Goal: Task Accomplishment & Management: Use online tool/utility

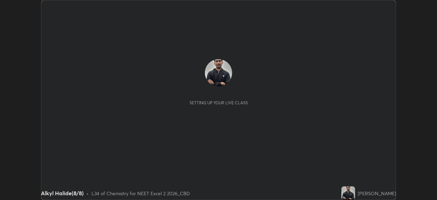
scroll to position [200, 437]
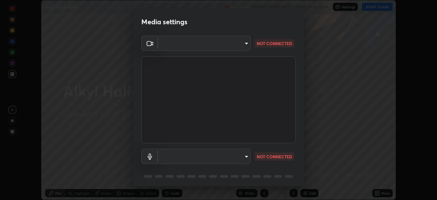
type input "2226f6d28742a26b6e0b51399fa030018956b8f43105e33b3be5017931f45398"
type input "default"
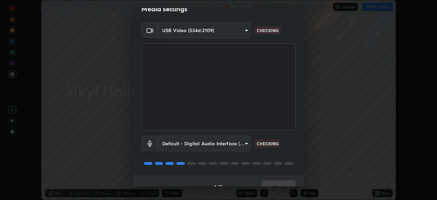
scroll to position [24, 0]
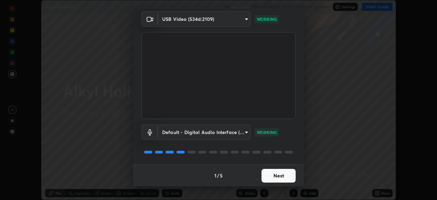
click at [274, 176] on button "Next" at bounding box center [279, 176] width 34 height 14
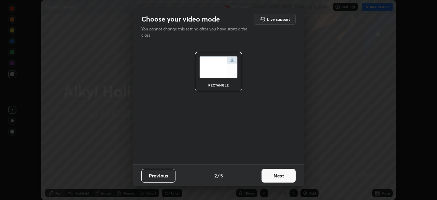
click at [274, 176] on button "Next" at bounding box center [279, 176] width 34 height 14
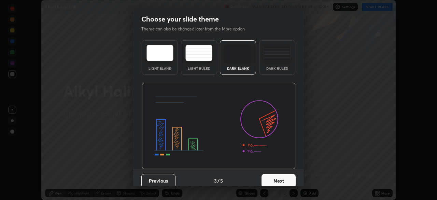
click at [273, 176] on button "Next" at bounding box center [279, 181] width 34 height 14
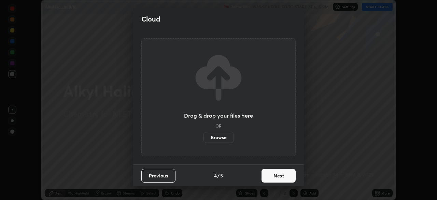
click at [273, 176] on button "Next" at bounding box center [279, 176] width 34 height 14
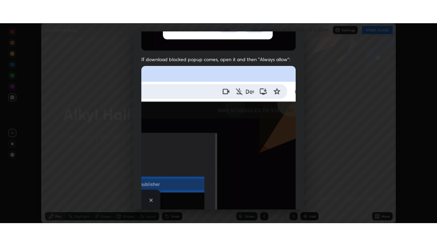
scroll to position [164, 0]
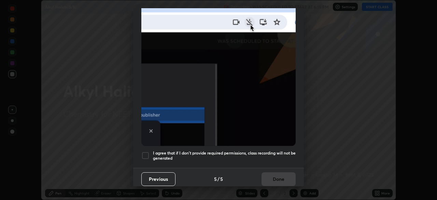
click at [181, 151] on h5 "I agree that if I don't provide required permissions, class recording will not …" at bounding box center [224, 155] width 143 height 11
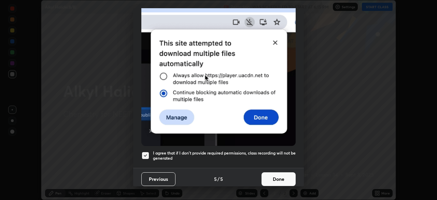
click at [282, 178] on button "Done" at bounding box center [279, 179] width 34 height 14
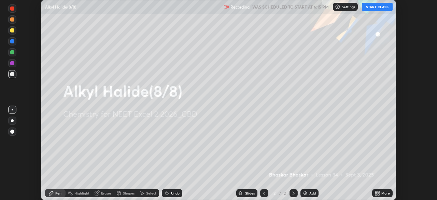
click at [311, 190] on div "Add" at bounding box center [310, 193] width 18 height 8
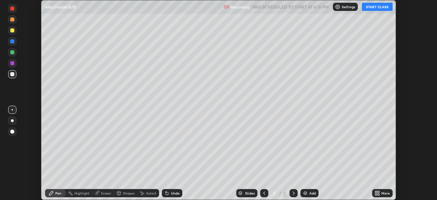
click at [385, 192] on div "More" at bounding box center [386, 192] width 9 height 3
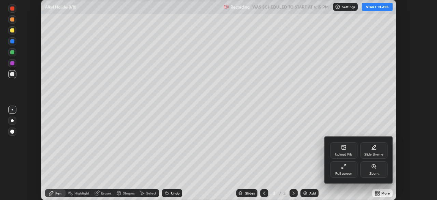
click at [352, 172] on div "Full screen" at bounding box center [343, 173] width 17 height 3
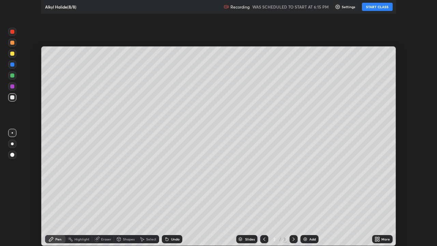
scroll to position [246, 437]
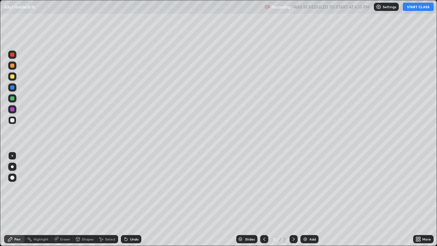
click at [417, 8] on button "START CLASS" at bounding box center [418, 7] width 31 height 8
click at [12, 167] on div at bounding box center [12, 166] width 3 height 3
click at [132, 199] on div "Undo" at bounding box center [134, 238] width 9 height 3
click at [133, 199] on div "Undo" at bounding box center [134, 238] width 9 height 3
click at [132, 199] on div "Undo" at bounding box center [134, 238] width 9 height 3
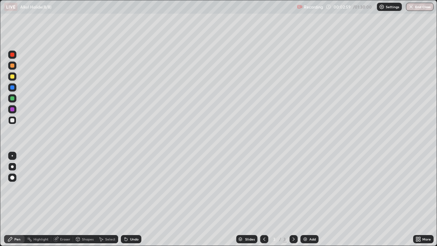
click at [134, 199] on div "Undo" at bounding box center [134, 238] width 9 height 3
click at [135, 199] on div "Undo" at bounding box center [134, 238] width 9 height 3
click at [137, 199] on div "Undo" at bounding box center [134, 238] width 9 height 3
click at [136, 199] on div "Undo" at bounding box center [131, 239] width 20 height 8
click at [135, 199] on div "Undo" at bounding box center [134, 238] width 9 height 3
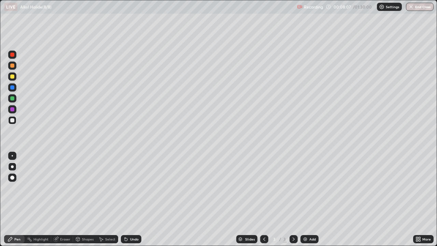
click at [135, 199] on div "Undo" at bounding box center [134, 238] width 9 height 3
click at [136, 199] on div "Undo" at bounding box center [131, 239] width 20 height 8
click at [134, 199] on div "Undo" at bounding box center [134, 238] width 9 height 3
click at [131, 199] on div "Undo" at bounding box center [134, 238] width 9 height 3
click at [133, 199] on div "Undo" at bounding box center [134, 238] width 9 height 3
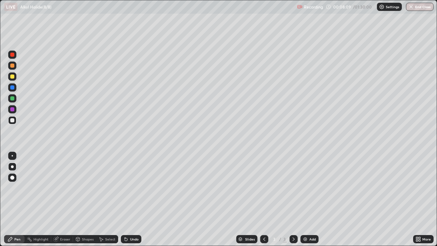
click at [134, 199] on div "Undo" at bounding box center [134, 238] width 9 height 3
click at [135, 199] on div "Undo" at bounding box center [134, 238] width 9 height 3
click at [137, 199] on div "Undo" at bounding box center [134, 238] width 9 height 3
click at [136, 199] on div "Undo" at bounding box center [134, 238] width 9 height 3
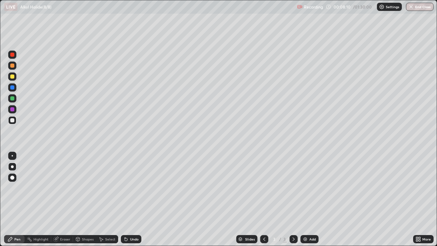
click at [136, 199] on div "Undo" at bounding box center [134, 238] width 9 height 3
click at [137, 199] on div "Undo" at bounding box center [134, 238] width 9 height 3
click at [138, 199] on div "Undo" at bounding box center [134, 238] width 9 height 3
click at [137, 199] on div "Undo" at bounding box center [134, 238] width 9 height 3
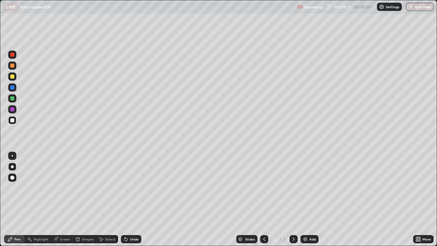
click at [136, 199] on div "Undo" at bounding box center [134, 238] width 9 height 3
click at [135, 199] on div "Undo" at bounding box center [134, 238] width 9 height 3
click at [134, 199] on div "Undo" at bounding box center [134, 238] width 9 height 3
click at [133, 199] on div "Undo" at bounding box center [134, 238] width 9 height 3
click at [134, 199] on div "Undo" at bounding box center [134, 238] width 9 height 3
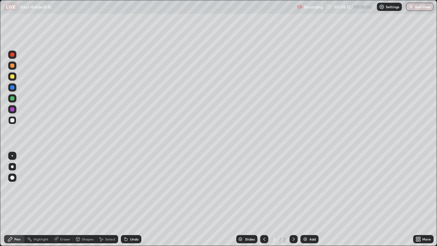
click at [134, 199] on div "Undo" at bounding box center [134, 238] width 9 height 3
click at [133, 199] on div "Undo" at bounding box center [134, 238] width 9 height 3
click at [132, 199] on div "Undo" at bounding box center [134, 238] width 9 height 3
click at [130, 199] on div "Undo" at bounding box center [134, 238] width 9 height 3
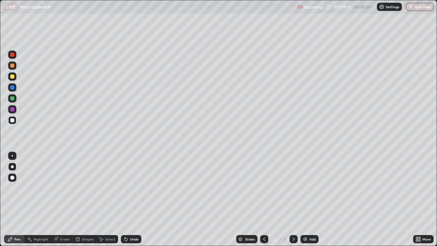
click at [131, 199] on div "Undo" at bounding box center [134, 238] width 9 height 3
click at [132, 199] on div "Undo" at bounding box center [134, 238] width 9 height 3
click at [131, 199] on div "Undo" at bounding box center [134, 238] width 9 height 3
click at [134, 199] on div "Undo" at bounding box center [134, 238] width 9 height 3
click at [128, 199] on div "Undo" at bounding box center [131, 239] width 20 height 8
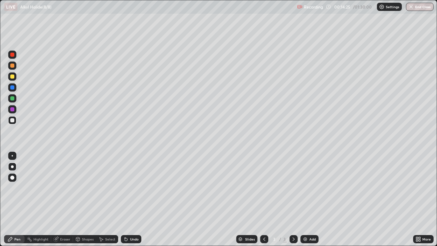
click at [13, 77] on div at bounding box center [12, 76] width 4 height 4
click at [15, 121] on div at bounding box center [12, 120] width 8 height 8
click at [133, 199] on div "Undo" at bounding box center [134, 238] width 9 height 3
click at [132, 199] on div "Undo" at bounding box center [134, 238] width 9 height 3
click at [130, 199] on div "Undo" at bounding box center [134, 238] width 9 height 3
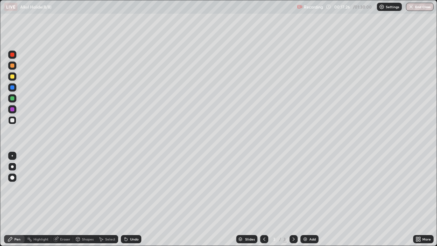
click at [128, 199] on div "Undo" at bounding box center [131, 239] width 20 height 8
click at [309, 199] on div "Add" at bounding box center [312, 238] width 6 height 3
click at [133, 199] on div "Undo" at bounding box center [134, 238] width 9 height 3
click at [135, 199] on div "Undo" at bounding box center [134, 238] width 9 height 3
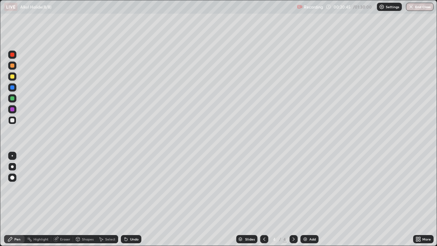
click at [132, 199] on div "Undo" at bounding box center [134, 238] width 9 height 3
click at [312, 199] on div "Add" at bounding box center [312, 238] width 6 height 3
click at [136, 199] on div "Undo" at bounding box center [131, 239] width 20 height 8
click at [307, 199] on div "Add" at bounding box center [310, 239] width 18 height 8
click at [133, 199] on div "Undo" at bounding box center [134, 238] width 9 height 3
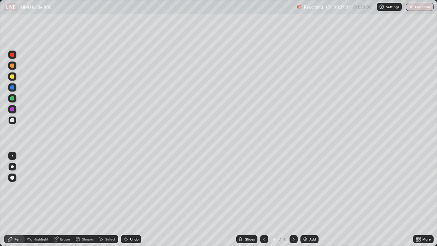
click at [130, 199] on div "Undo" at bounding box center [134, 238] width 9 height 3
click at [262, 199] on icon at bounding box center [264, 238] width 5 height 5
click at [263, 199] on icon at bounding box center [264, 238] width 5 height 5
click at [293, 199] on icon at bounding box center [293, 238] width 5 height 5
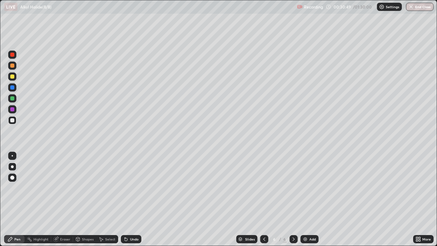
click at [14, 76] on div at bounding box center [12, 76] width 4 height 4
click at [12, 119] on div at bounding box center [12, 120] width 4 height 4
click at [308, 199] on div "Add" at bounding box center [310, 239] width 18 height 8
click at [13, 77] on div at bounding box center [12, 76] width 4 height 4
click at [13, 122] on div at bounding box center [12, 120] width 4 height 4
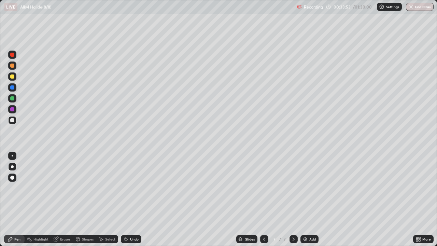
click at [13, 98] on div at bounding box center [12, 98] width 4 height 4
click at [12, 120] on div at bounding box center [12, 120] width 4 height 4
click at [11, 75] on div at bounding box center [12, 76] width 4 height 4
click at [11, 100] on div at bounding box center [12, 98] width 8 height 8
click at [15, 121] on div at bounding box center [12, 120] width 8 height 8
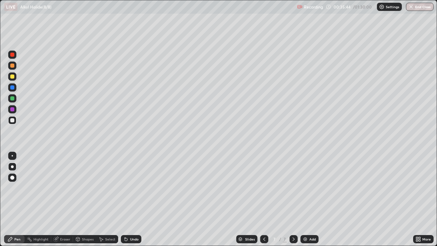
click at [15, 76] on div at bounding box center [12, 76] width 8 height 8
click at [12, 121] on div at bounding box center [12, 120] width 4 height 4
click at [13, 79] on div at bounding box center [12, 76] width 8 height 8
click at [134, 199] on div "Undo" at bounding box center [134, 238] width 9 height 3
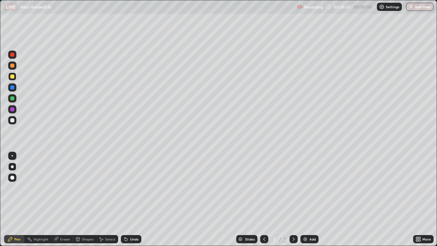
click at [10, 119] on div at bounding box center [12, 120] width 8 height 8
click at [12, 75] on div at bounding box center [12, 76] width 4 height 4
click at [14, 99] on div at bounding box center [12, 98] width 4 height 4
click at [10, 119] on div at bounding box center [12, 120] width 4 height 4
click at [13, 76] on div at bounding box center [12, 76] width 4 height 4
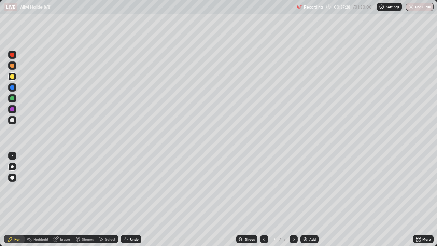
click at [11, 88] on div at bounding box center [12, 87] width 4 height 4
click at [12, 121] on div at bounding box center [12, 120] width 4 height 4
click at [15, 100] on div at bounding box center [12, 98] width 8 height 8
click at [309, 199] on div "Add" at bounding box center [312, 238] width 6 height 3
click at [264, 199] on icon at bounding box center [264, 238] width 5 height 5
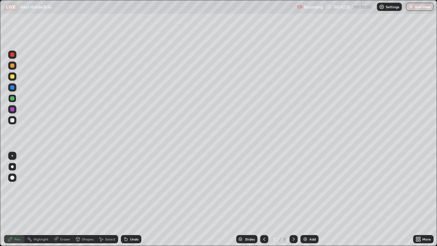
click at [293, 199] on icon at bounding box center [293, 238] width 5 height 5
click at [14, 122] on div at bounding box center [12, 120] width 8 height 8
click at [12, 77] on div at bounding box center [12, 76] width 4 height 4
click at [134, 199] on div "Undo" at bounding box center [131, 239] width 20 height 8
click at [12, 99] on div at bounding box center [12, 98] width 4 height 4
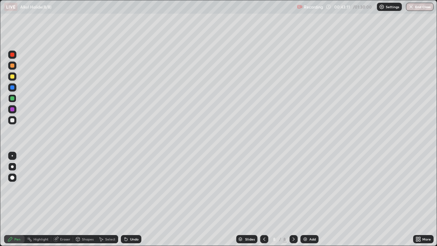
click at [11, 119] on div at bounding box center [12, 120] width 4 height 4
click at [263, 199] on icon at bounding box center [264, 238] width 5 height 5
click at [267, 199] on div at bounding box center [264, 239] width 8 height 8
click at [293, 199] on icon at bounding box center [293, 238] width 5 height 5
click at [12, 99] on div at bounding box center [12, 98] width 4 height 4
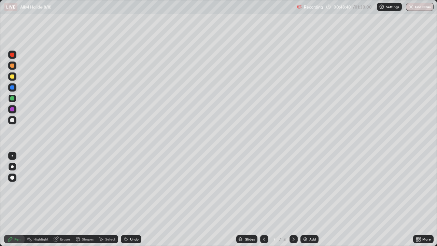
click at [293, 199] on icon at bounding box center [294, 238] width 2 height 3
click at [309, 199] on div "Add" at bounding box center [312, 238] width 6 height 3
click at [12, 121] on div at bounding box center [12, 120] width 4 height 4
click at [266, 199] on div at bounding box center [264, 239] width 8 height 8
click at [294, 199] on icon at bounding box center [293, 238] width 5 height 5
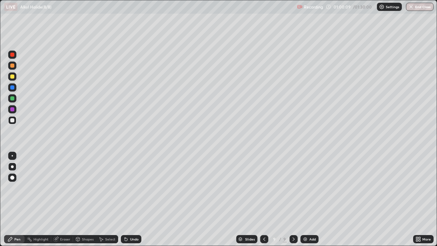
click at [311, 199] on div "Add" at bounding box center [312, 238] width 6 height 3
click at [12, 77] on div at bounding box center [12, 76] width 4 height 4
click at [13, 122] on div at bounding box center [12, 120] width 4 height 4
click at [12, 77] on div at bounding box center [12, 76] width 4 height 4
click at [134, 199] on div "Undo" at bounding box center [134, 238] width 9 height 3
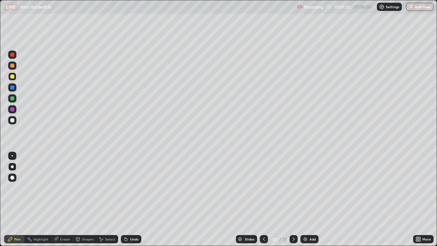
click at [12, 98] on div at bounding box center [12, 98] width 4 height 4
click at [16, 119] on div at bounding box center [12, 120] width 8 height 8
click at [130, 199] on div "Undo" at bounding box center [134, 238] width 9 height 3
click at [130, 199] on div "Undo" at bounding box center [131, 239] width 20 height 8
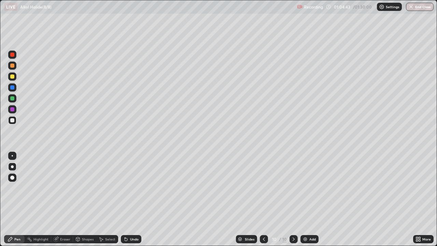
click at [130, 199] on div "Undo" at bounding box center [134, 238] width 9 height 3
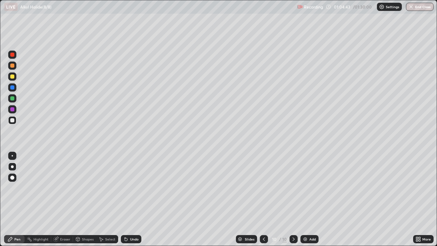
click at [130, 199] on div "Undo" at bounding box center [134, 238] width 9 height 3
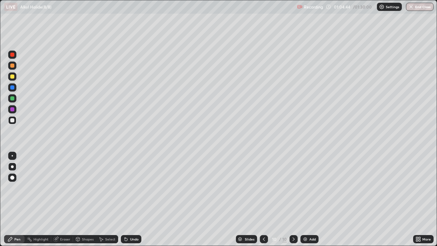
click at [130, 199] on div "Undo" at bounding box center [134, 238] width 9 height 3
click at [131, 199] on div "Undo" at bounding box center [134, 238] width 9 height 3
click at [130, 199] on div "Undo" at bounding box center [134, 238] width 9 height 3
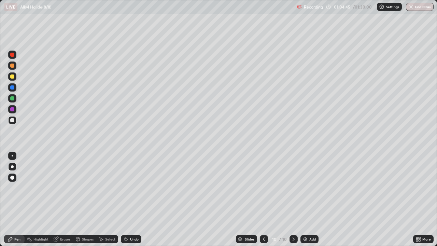
click at [130, 199] on div "Undo" at bounding box center [134, 238] width 9 height 3
click at [129, 199] on div "Undo" at bounding box center [131, 239] width 20 height 8
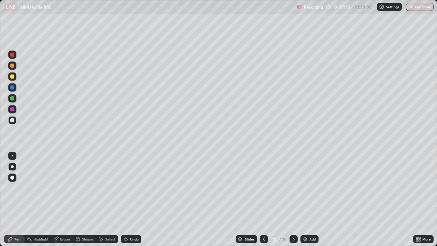
click at [313, 199] on div "Add" at bounding box center [312, 238] width 6 height 3
click at [133, 199] on div "Undo" at bounding box center [134, 238] width 9 height 3
click at [311, 199] on div "Add" at bounding box center [312, 238] width 6 height 3
click at [132, 199] on div "Undo" at bounding box center [134, 238] width 9 height 3
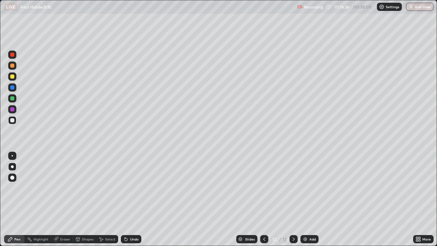
click at [264, 199] on icon at bounding box center [264, 238] width 5 height 5
click at [293, 199] on icon at bounding box center [293, 238] width 5 height 5
click at [263, 199] on icon at bounding box center [264, 238] width 5 height 5
click at [293, 199] on icon at bounding box center [293, 238] width 5 height 5
click at [304, 199] on img at bounding box center [305, 238] width 5 height 5
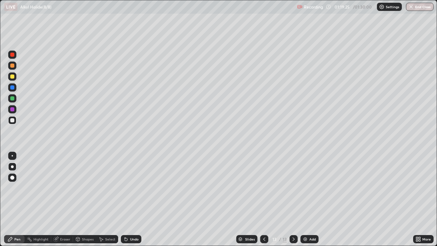
click at [131, 199] on div "Undo" at bounding box center [134, 238] width 9 height 3
click at [135, 199] on div "Undo" at bounding box center [134, 238] width 9 height 3
click at [128, 199] on div "Undo" at bounding box center [131, 239] width 20 height 8
click at [130, 199] on div "Undo" at bounding box center [131, 239] width 20 height 8
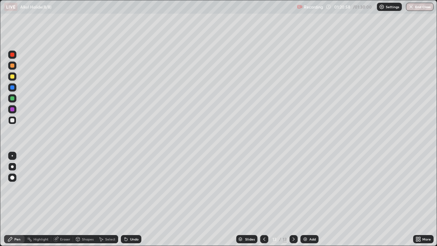
click at [131, 199] on div "Undo" at bounding box center [131, 239] width 20 height 8
click at [134, 199] on div "Undo" at bounding box center [134, 238] width 9 height 3
click at [134, 199] on div "Undo" at bounding box center [131, 239] width 20 height 8
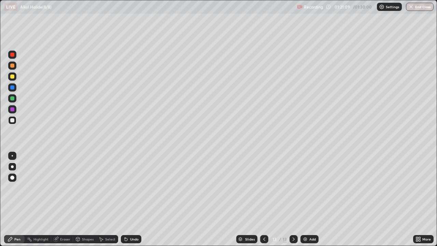
click at [263, 199] on icon at bounding box center [264, 238] width 5 height 5
click at [293, 199] on icon at bounding box center [294, 238] width 2 height 3
click at [419, 6] on button "End Class" at bounding box center [420, 7] width 27 height 8
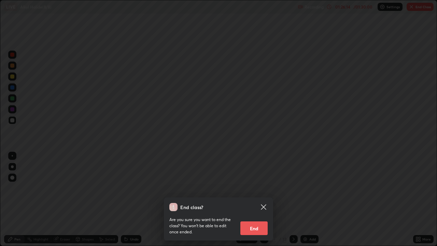
click at [255, 199] on button "End" at bounding box center [253, 228] width 27 height 14
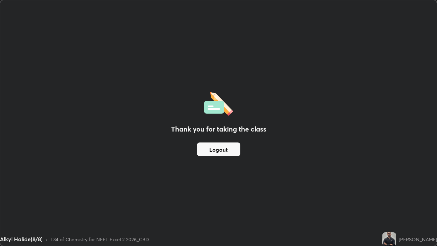
click at [236, 148] on button "Logout" at bounding box center [218, 149] width 43 height 14
